Goal: Answer question/provide support: Share knowledge or assist other users

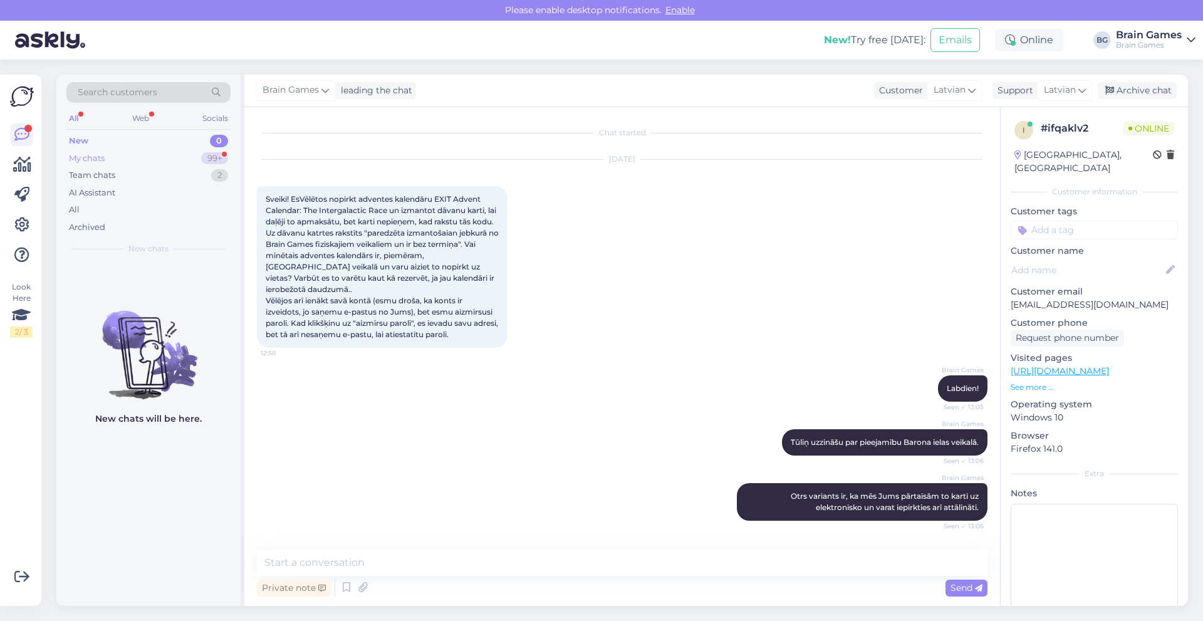
scroll to position [234, 0]
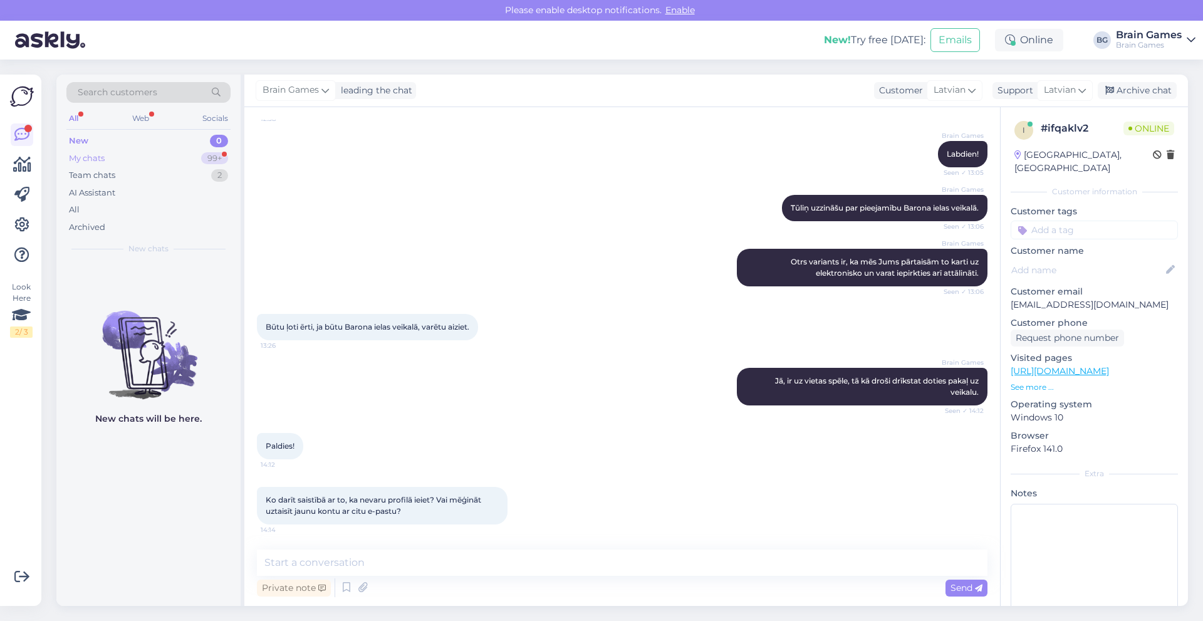
click at [144, 157] on div "My chats 99+" at bounding box center [148, 159] width 164 height 18
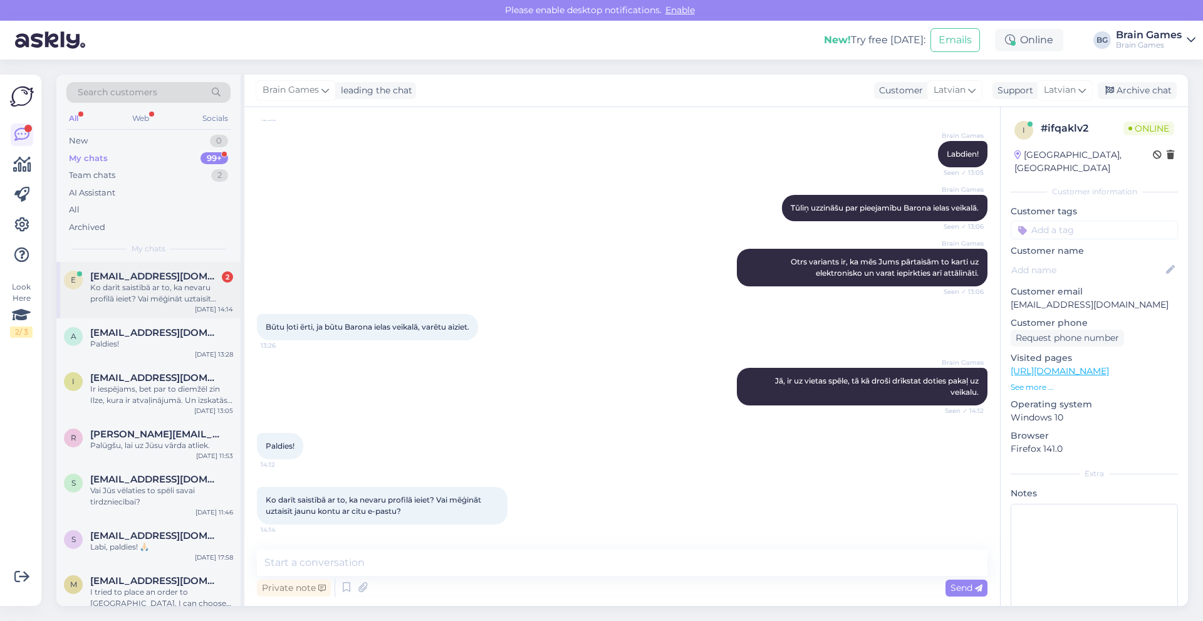
click at [144, 274] on span "[EMAIL_ADDRESS][DOMAIN_NAME]" at bounding box center [155, 276] width 130 height 11
click at [416, 590] on div "Private note Send" at bounding box center [622, 588] width 731 height 24
click at [416, 586] on div "Private note Send" at bounding box center [622, 588] width 731 height 24
click at [1081, 298] on p "[EMAIL_ADDRESS][DOMAIN_NAME]" at bounding box center [1094, 304] width 167 height 13
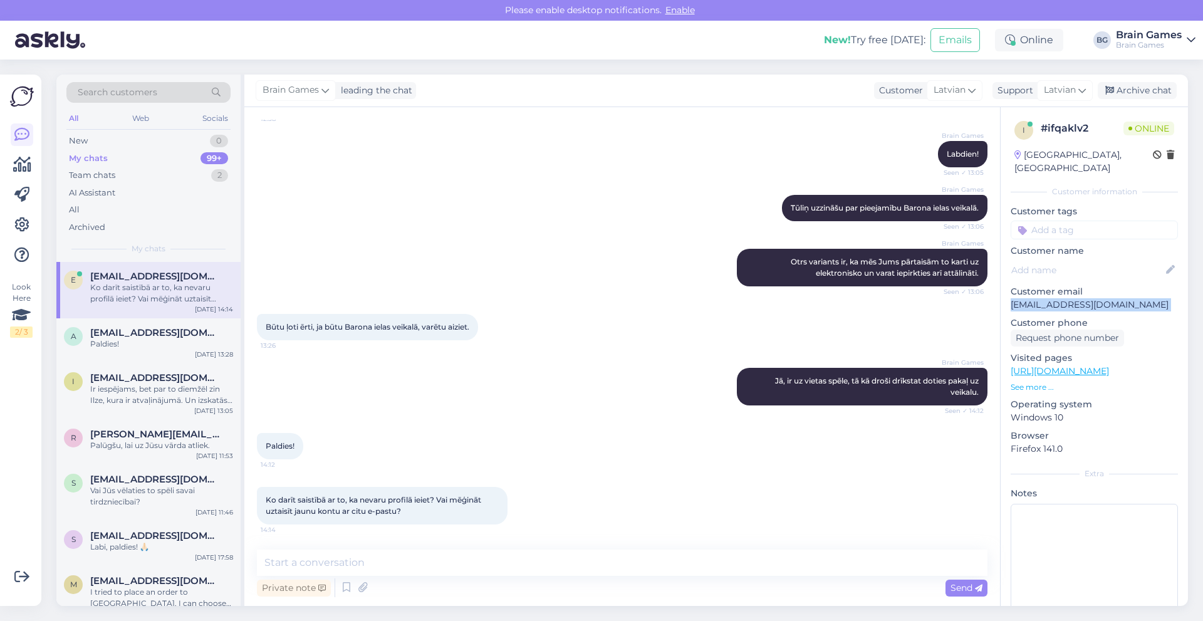
click at [1081, 298] on p "[EMAIL_ADDRESS][DOMAIN_NAME]" at bounding box center [1094, 304] width 167 height 13
copy p "[EMAIL_ADDRESS][DOMAIN_NAME]"
click at [414, 560] on textarea at bounding box center [622, 562] width 731 height 26
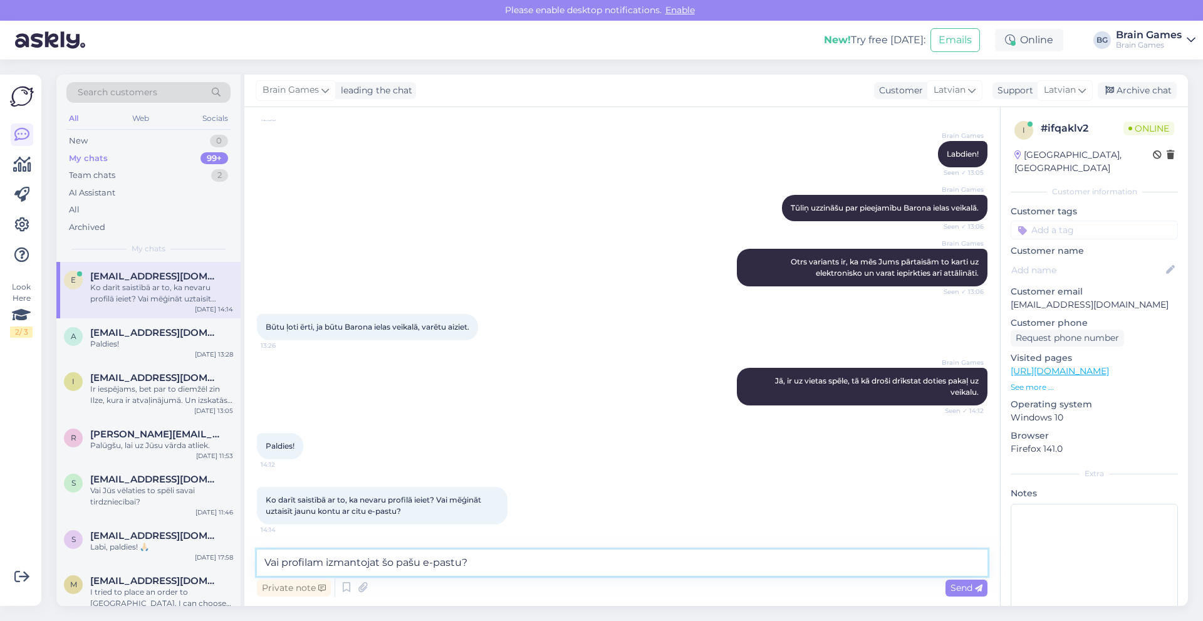
paste textarea "[EMAIL_ADDRESS][DOMAIN_NAME]"
type textarea "Vai profilam izmantojat šo pašu e-pastu? [EMAIL_ADDRESS][DOMAIN_NAME]?"
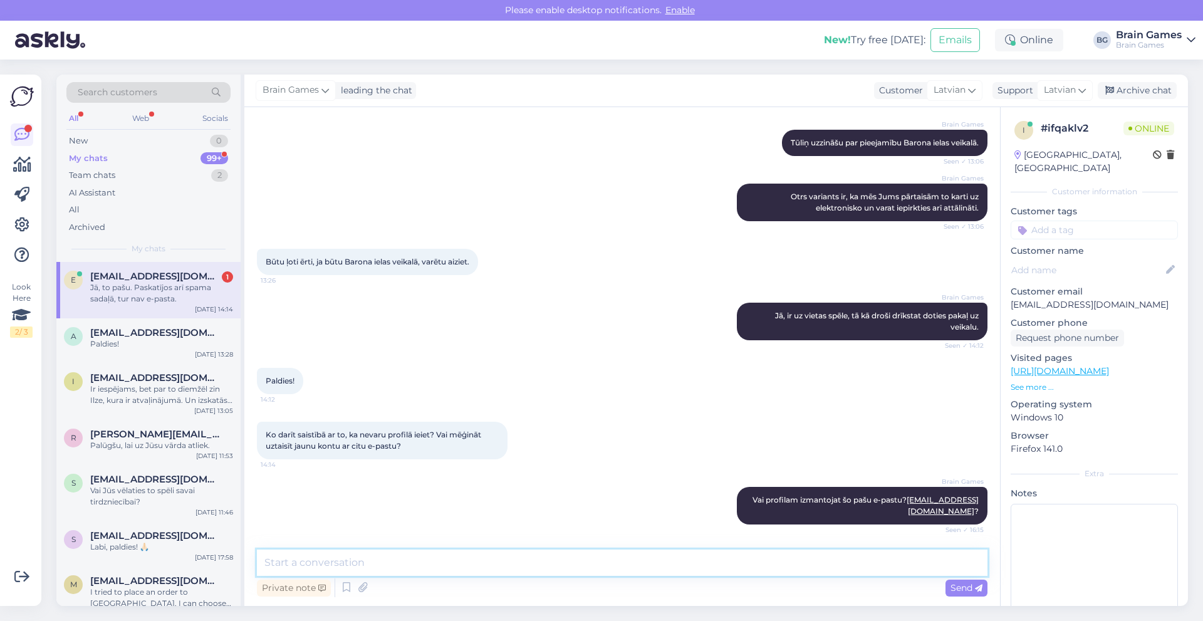
scroll to position [353, 0]
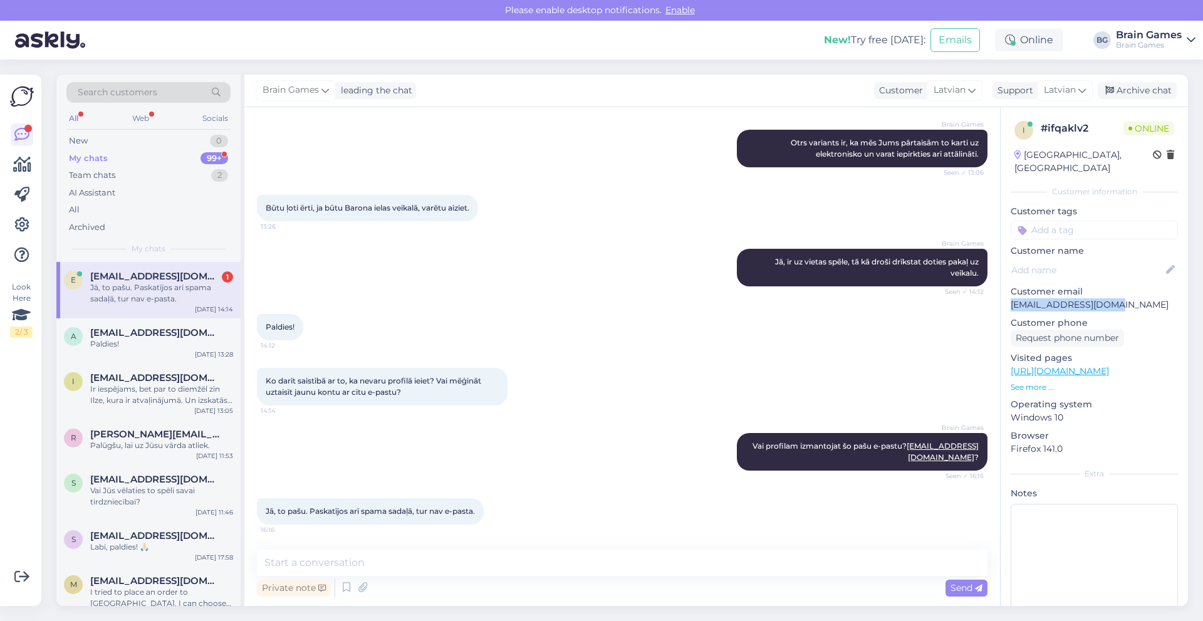
drag, startPoint x: 1123, startPoint y: 291, endPoint x: 1013, endPoint y: 291, distance: 110.3
click at [1013, 298] on p "[EMAIL_ADDRESS][DOMAIN_NAME]" at bounding box center [1094, 304] width 167 height 13
copy p "[EMAIL_ADDRESS][DOMAIN_NAME]"
